Goal: Information Seeking & Learning: Learn about a topic

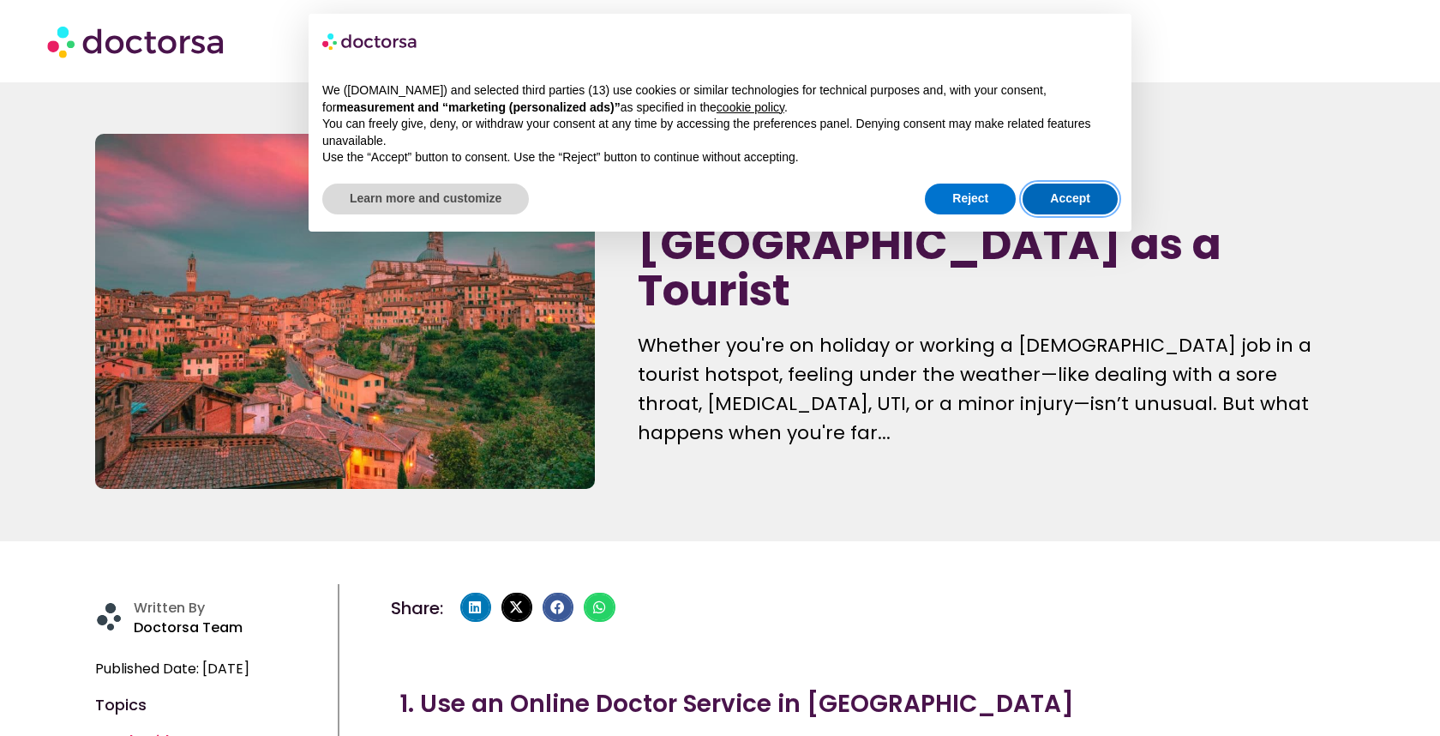
click at [1110, 189] on button "Accept" at bounding box center [1070, 198] width 95 height 31
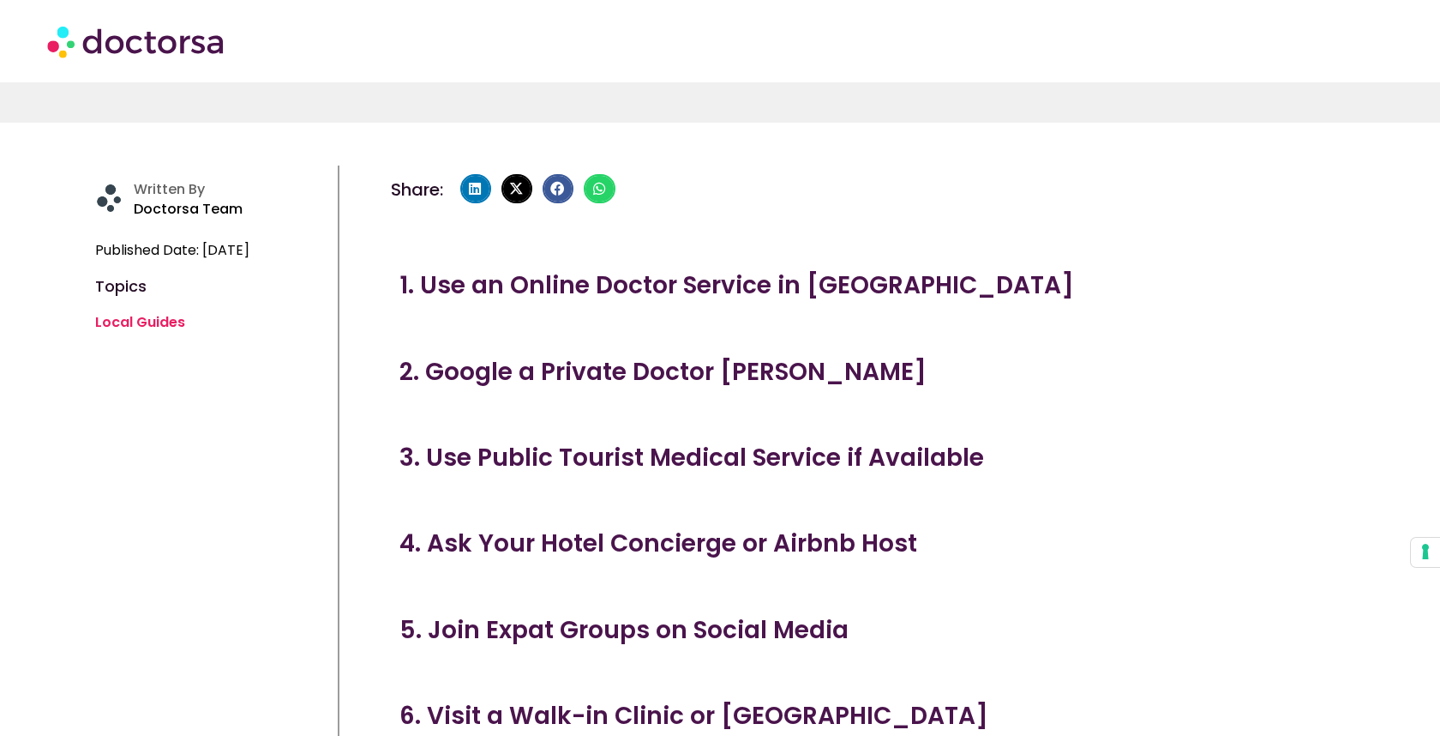
scroll to position [421, 0]
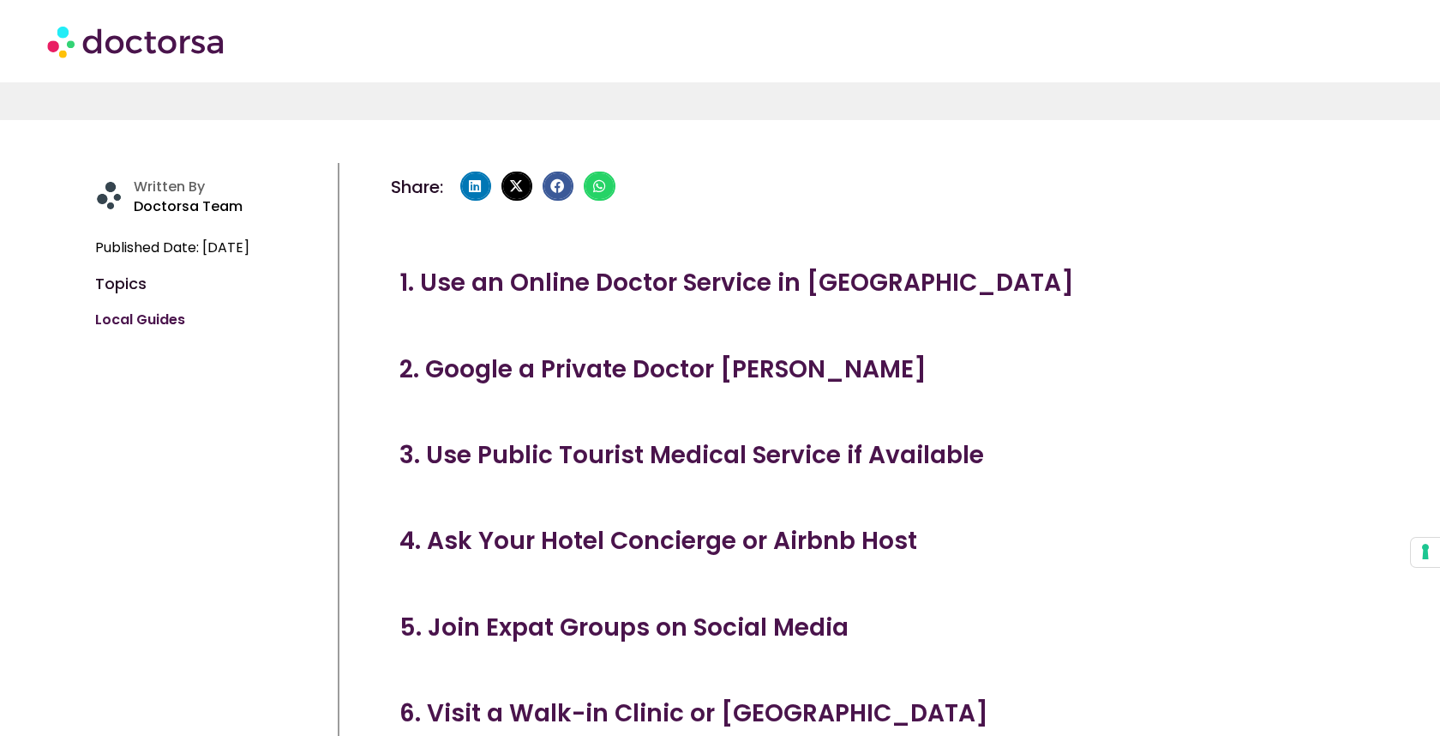
click at [123, 325] on link "Local Guides" at bounding box center [140, 320] width 90 height 20
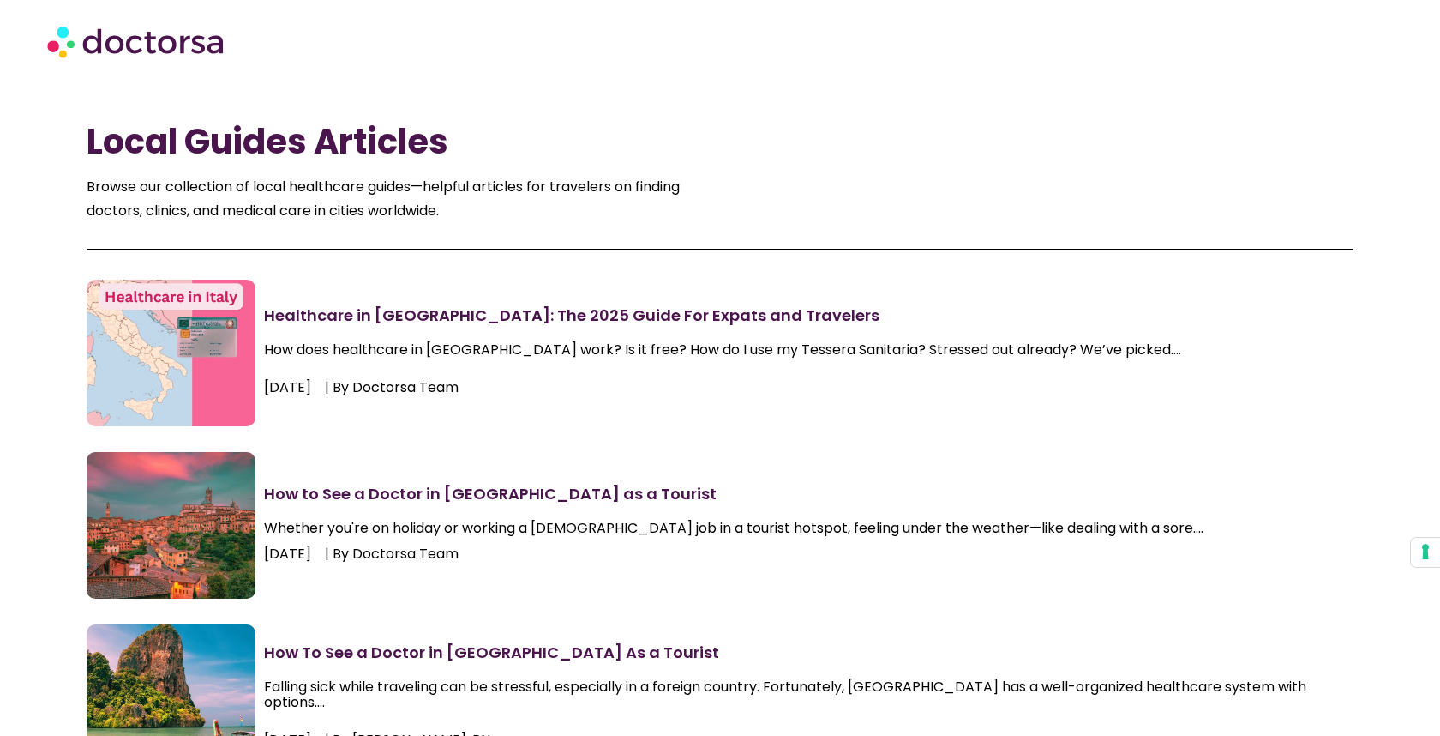
click at [502, 491] on link "How to See a Doctor in [GEOGRAPHIC_DATA] as a Tourist" at bounding box center [490, 493] width 453 height 21
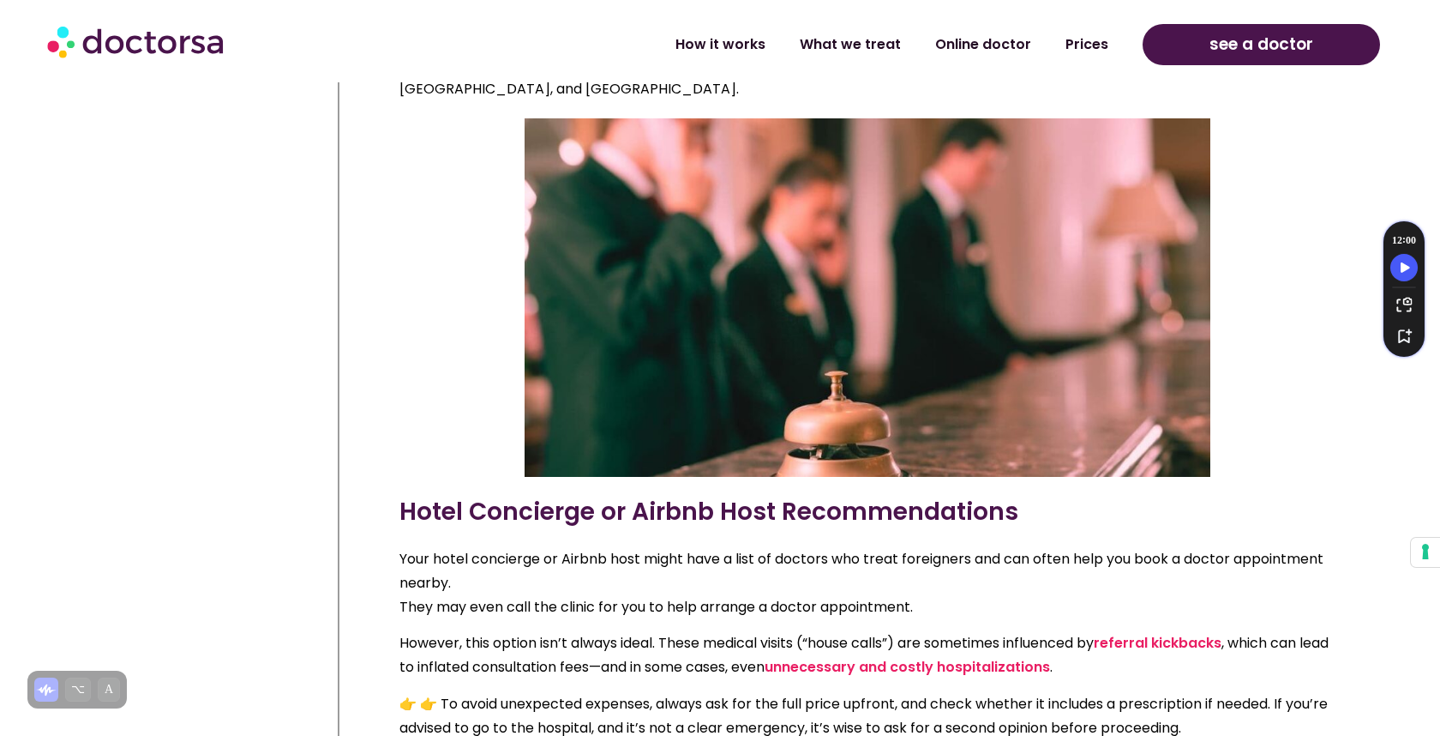
scroll to position [4666, 0]
